Goal: Find specific page/section: Find specific page/section

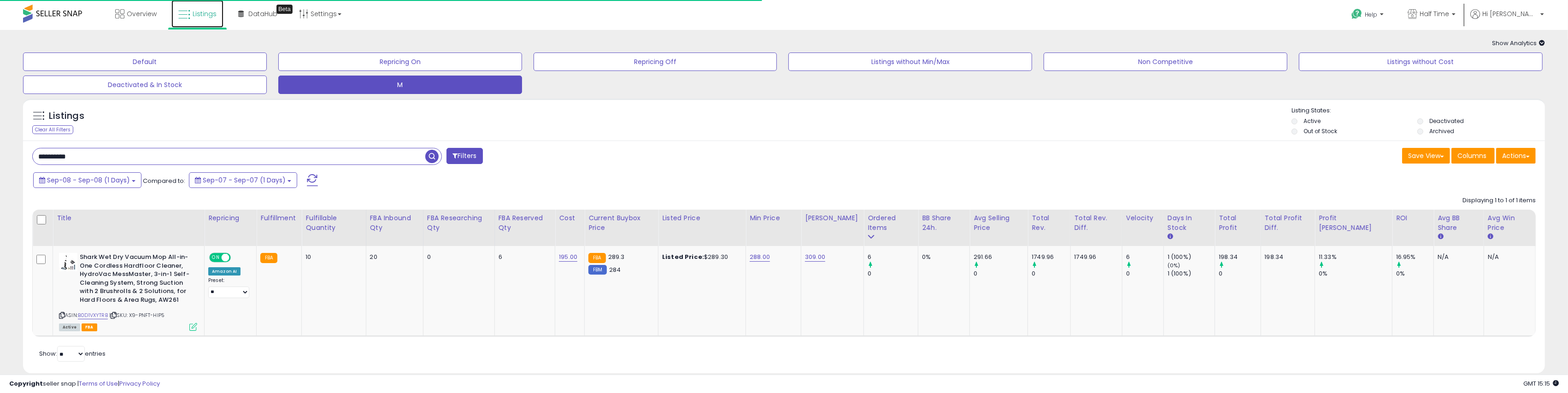
click at [202, 15] on span "Listings" at bounding box center [204, 13] width 24 height 9
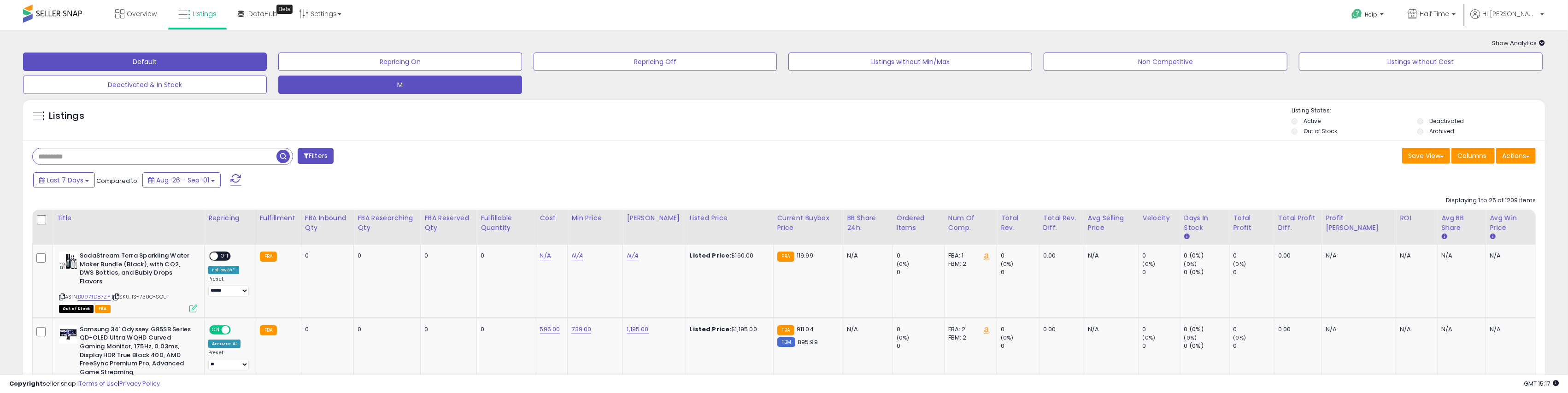
click at [470, 90] on button "M" at bounding box center [399, 85] width 244 height 18
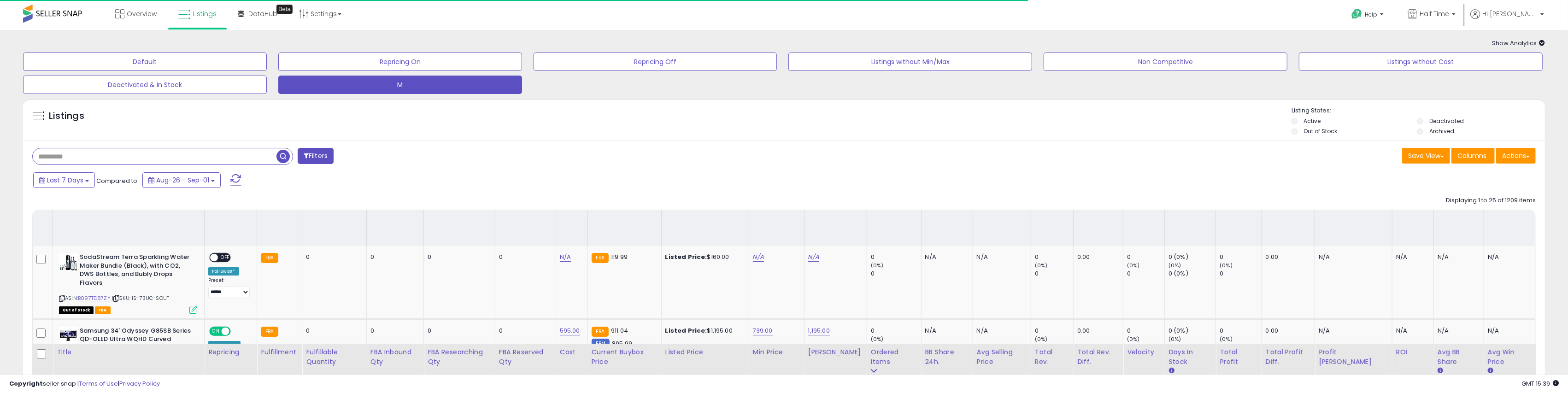
scroll to position [344, 0]
